Goal: Navigation & Orientation: Go to known website

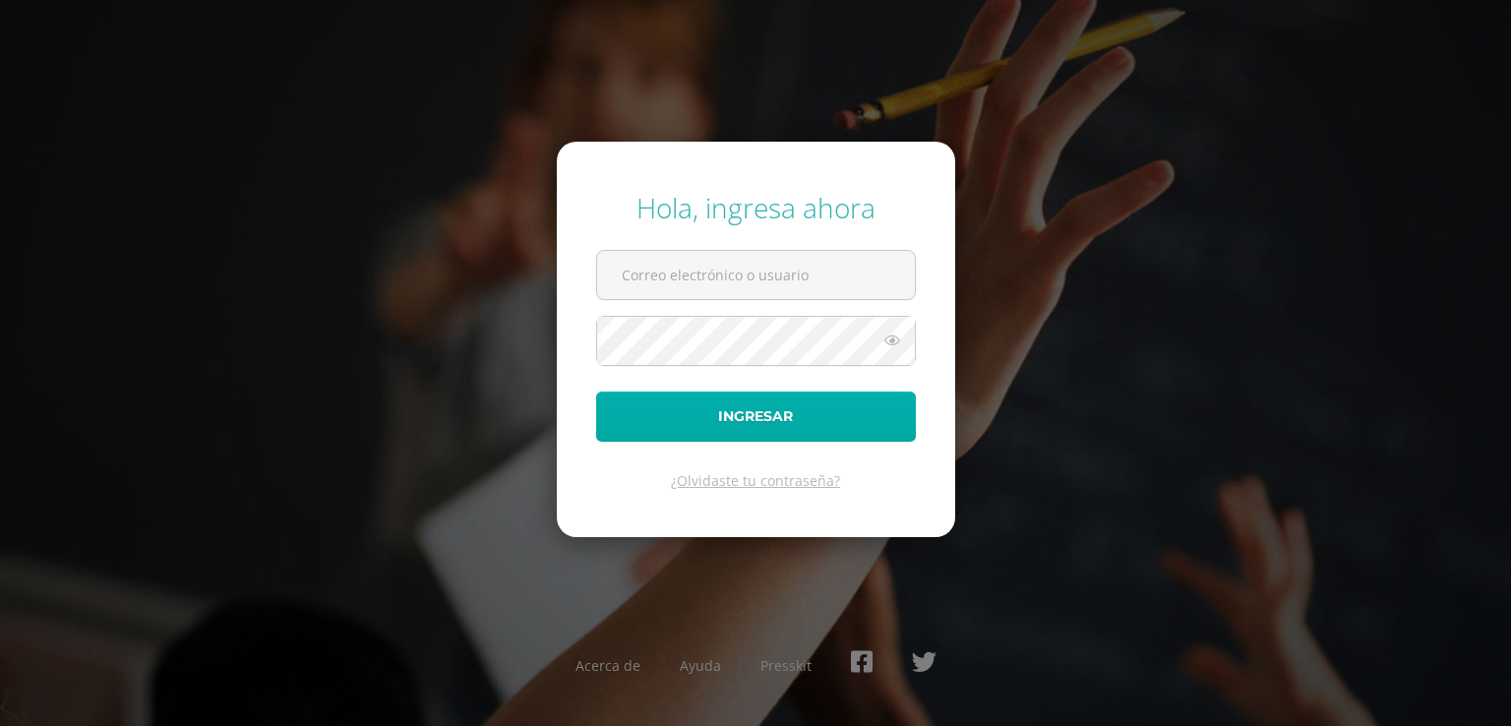
type input "[EMAIL_ADDRESS][DOMAIN_NAME]"
click at [755, 427] on button "Ingresar" at bounding box center [756, 416] width 320 height 50
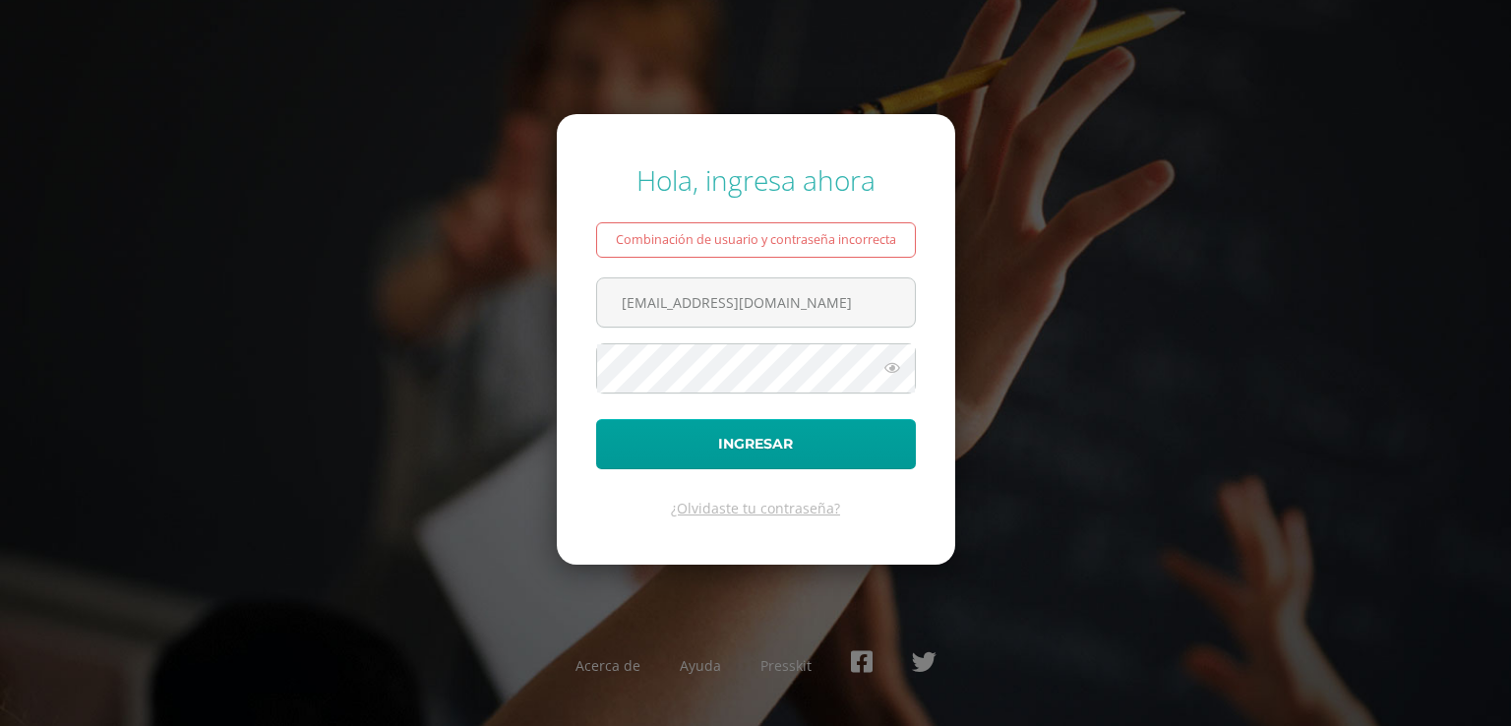
click at [891, 368] on icon at bounding box center [892, 368] width 26 height 24
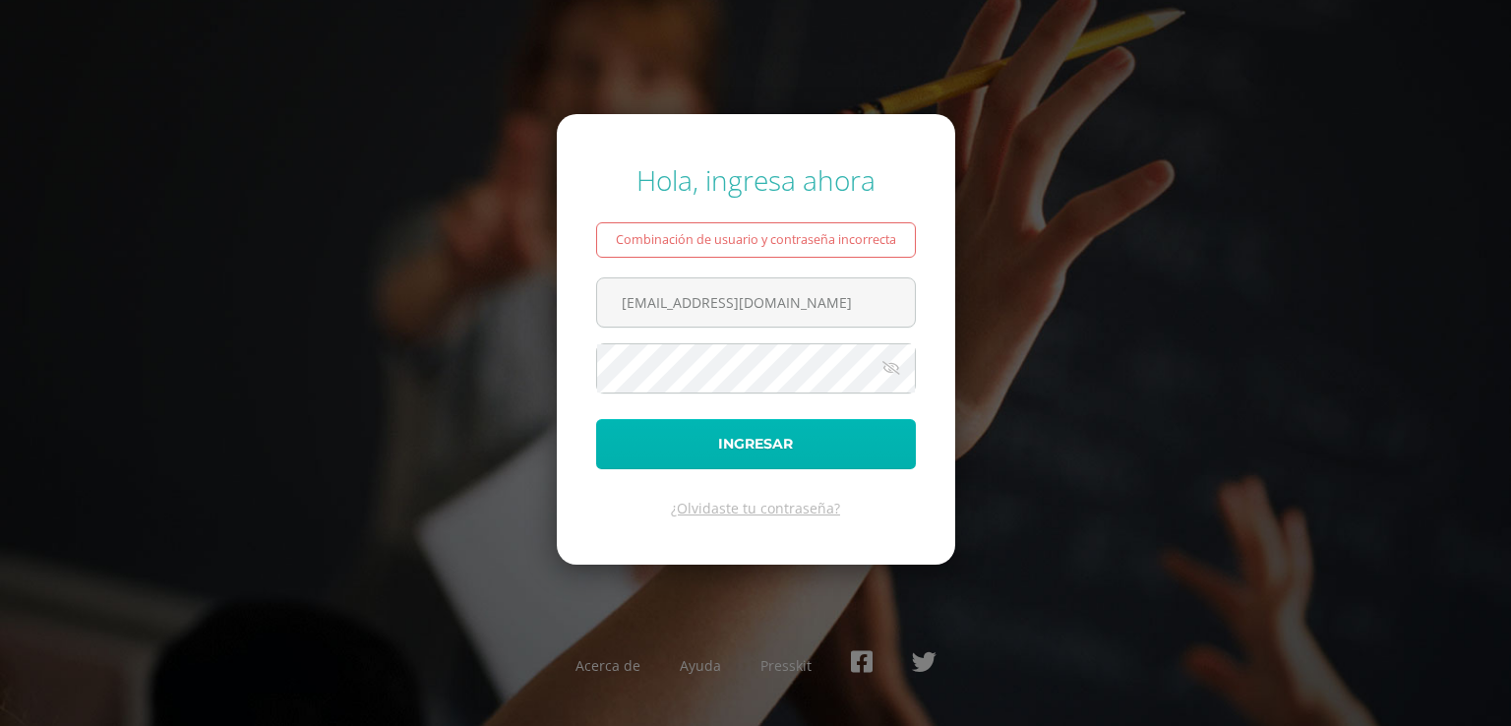
click at [791, 446] on button "Ingresar" at bounding box center [756, 444] width 320 height 50
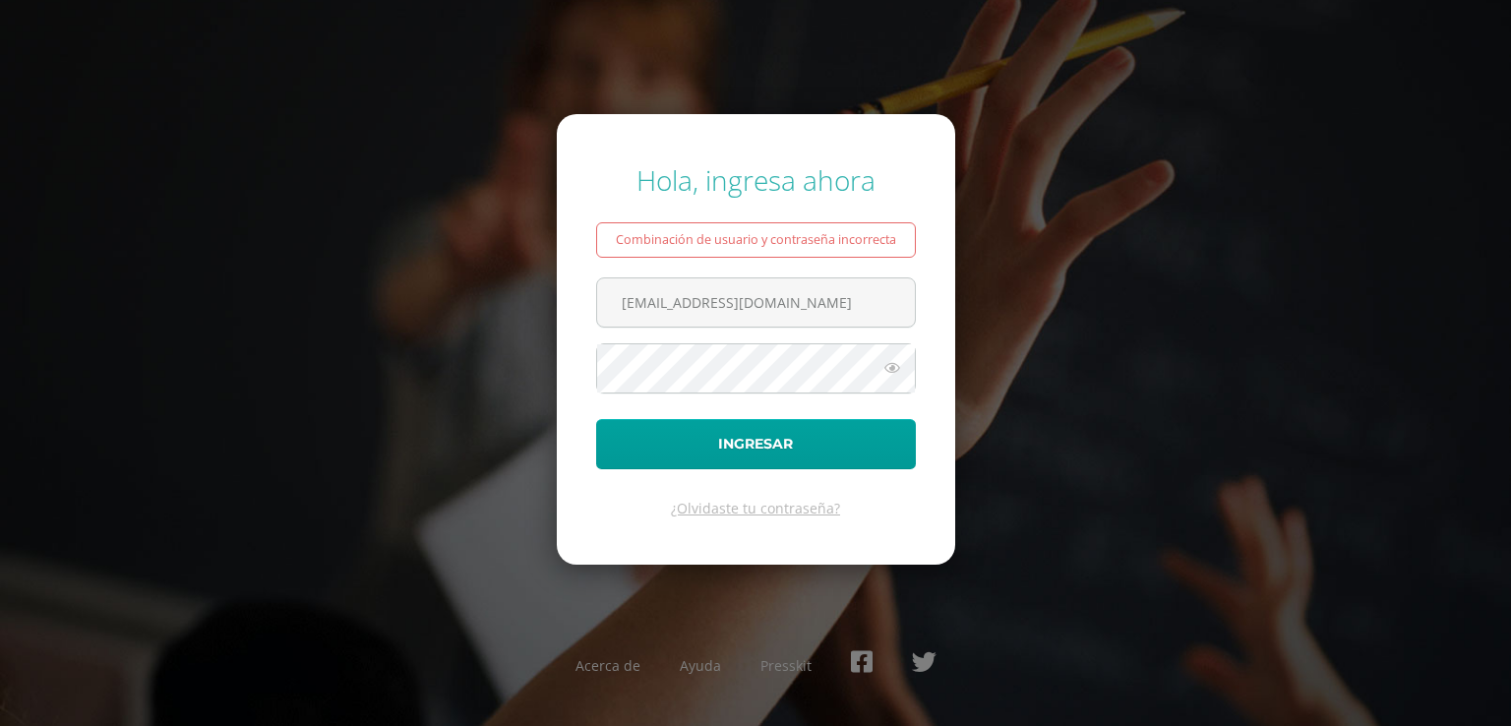
drag, startPoint x: 753, startPoint y: 238, endPoint x: 748, endPoint y: 249, distance: 12.3
click at [753, 240] on div "Combinación de usuario y contraseña incorrecta" at bounding box center [756, 239] width 320 height 35
